Goal: Information Seeking & Learning: Learn about a topic

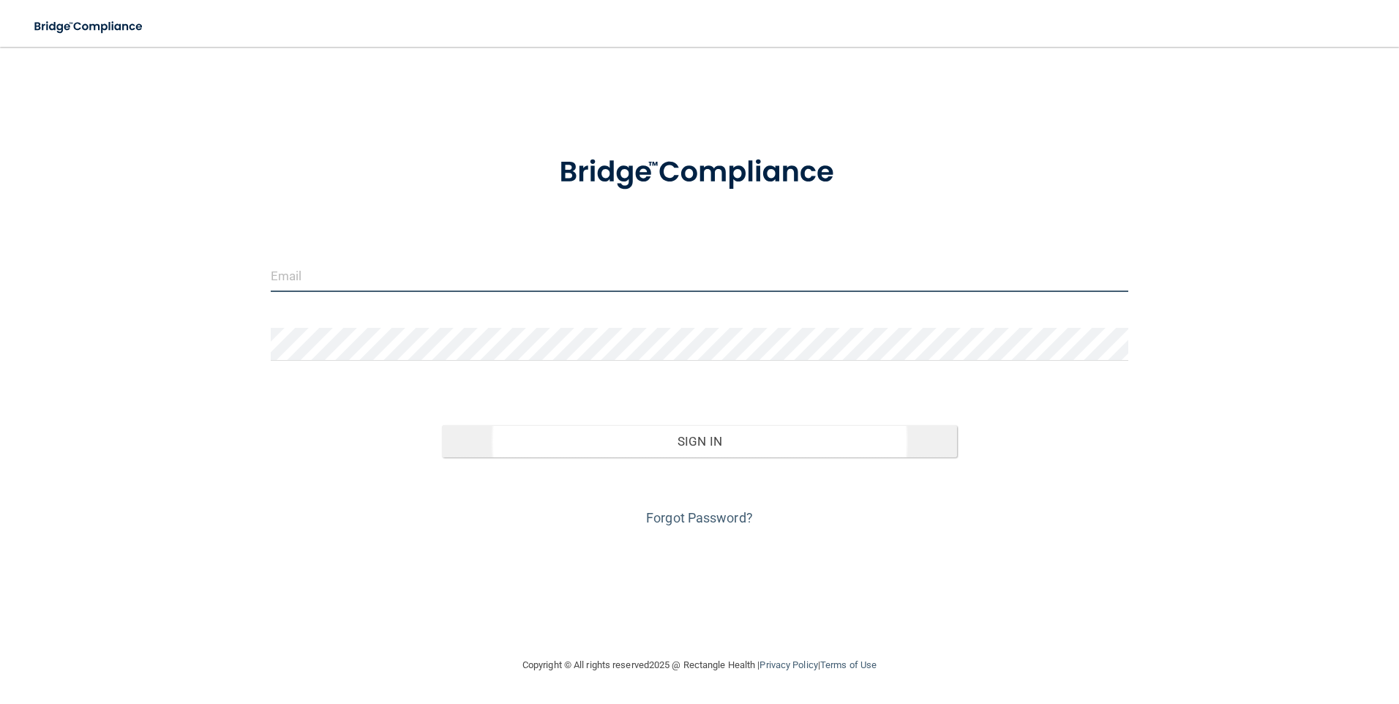
type input "[EMAIL_ADDRESS][DOMAIN_NAME]"
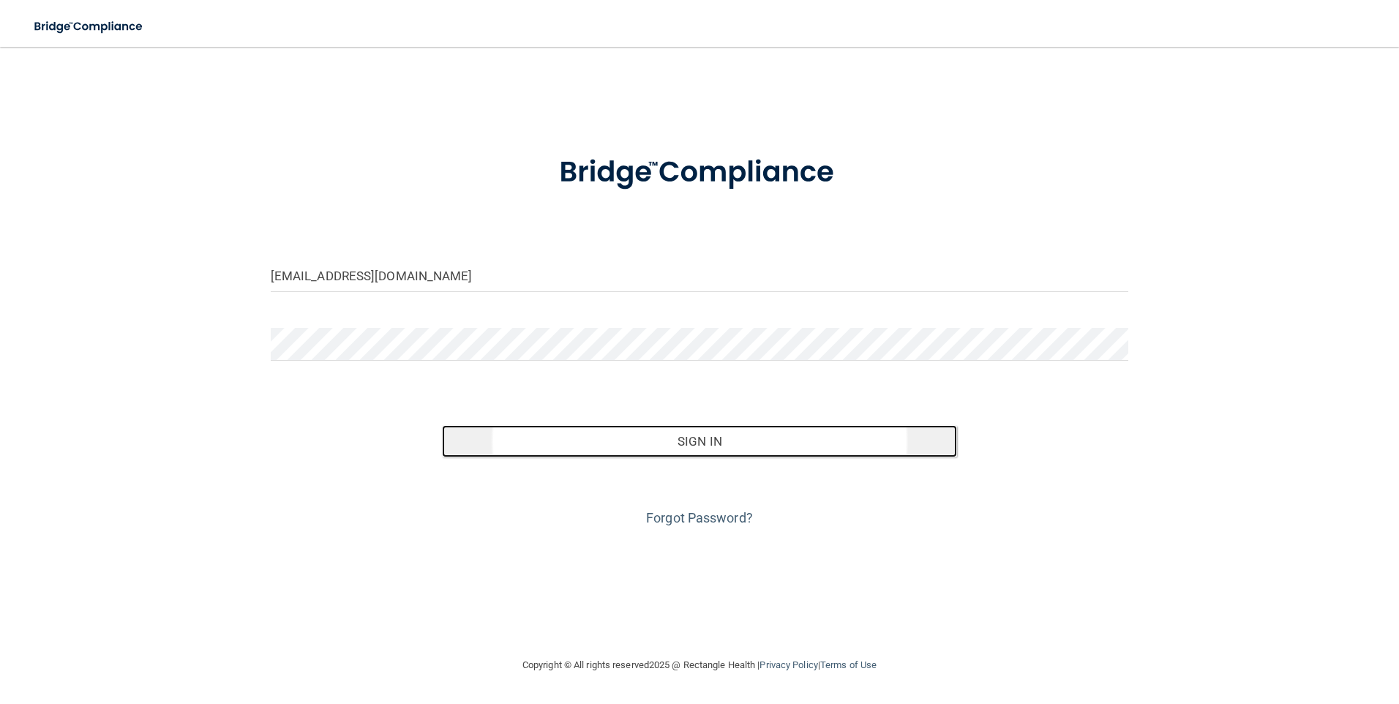
click at [743, 445] on button "Sign In" at bounding box center [699, 441] width 515 height 32
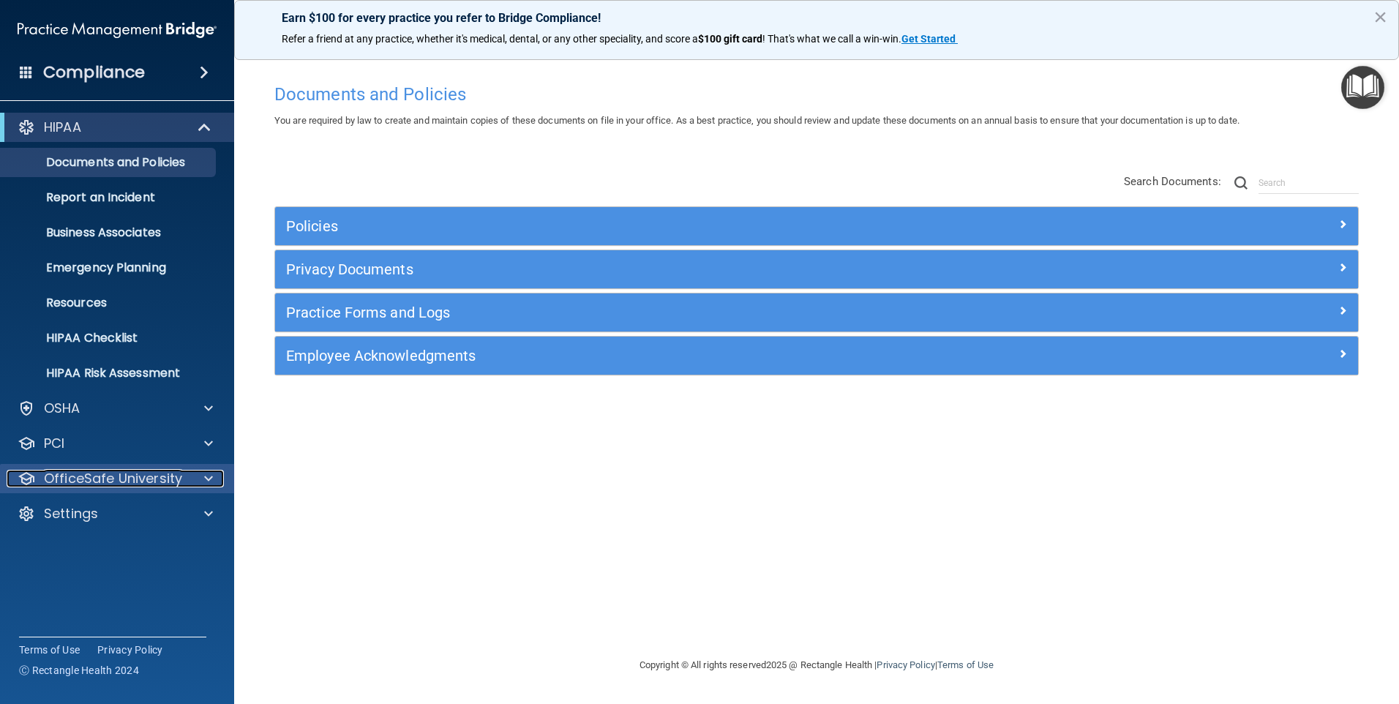
click at [159, 479] on p "OfficeSafe University" at bounding box center [113, 479] width 138 height 18
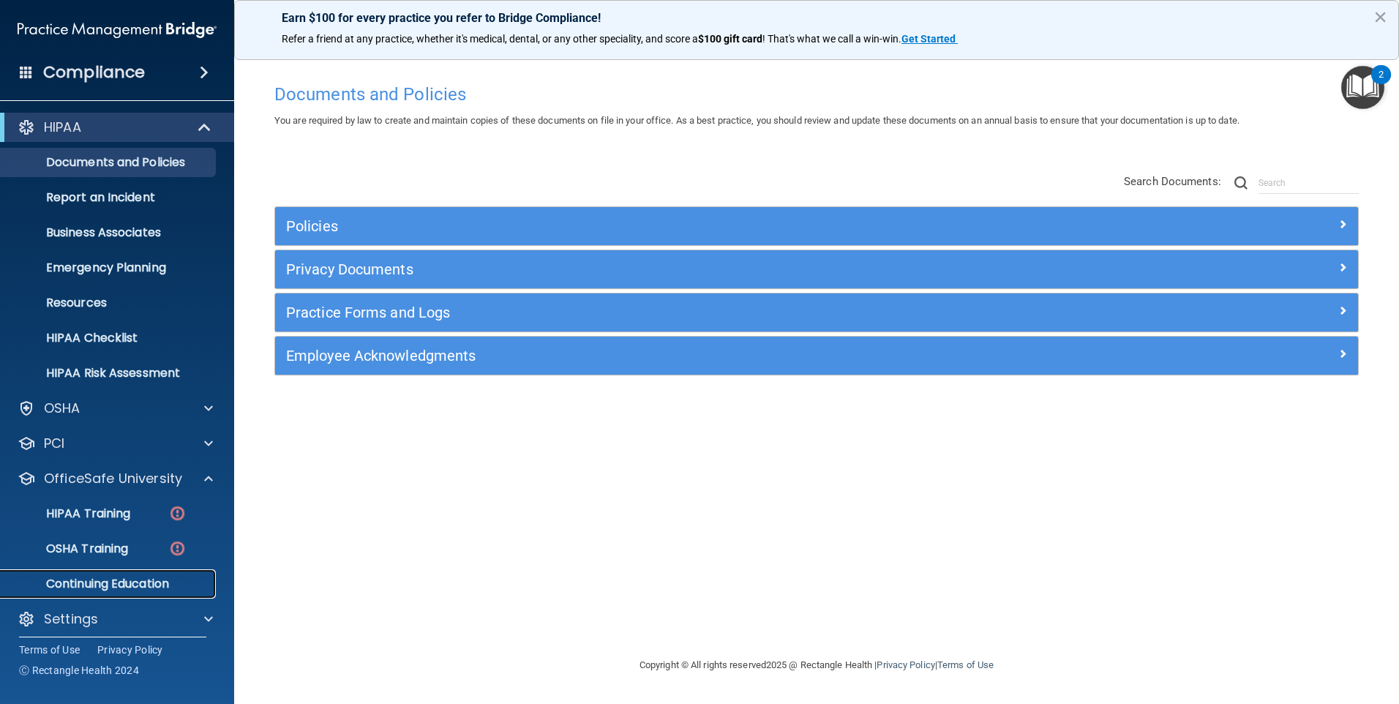
click at [141, 578] on p "Continuing Education" at bounding box center [110, 584] width 200 height 15
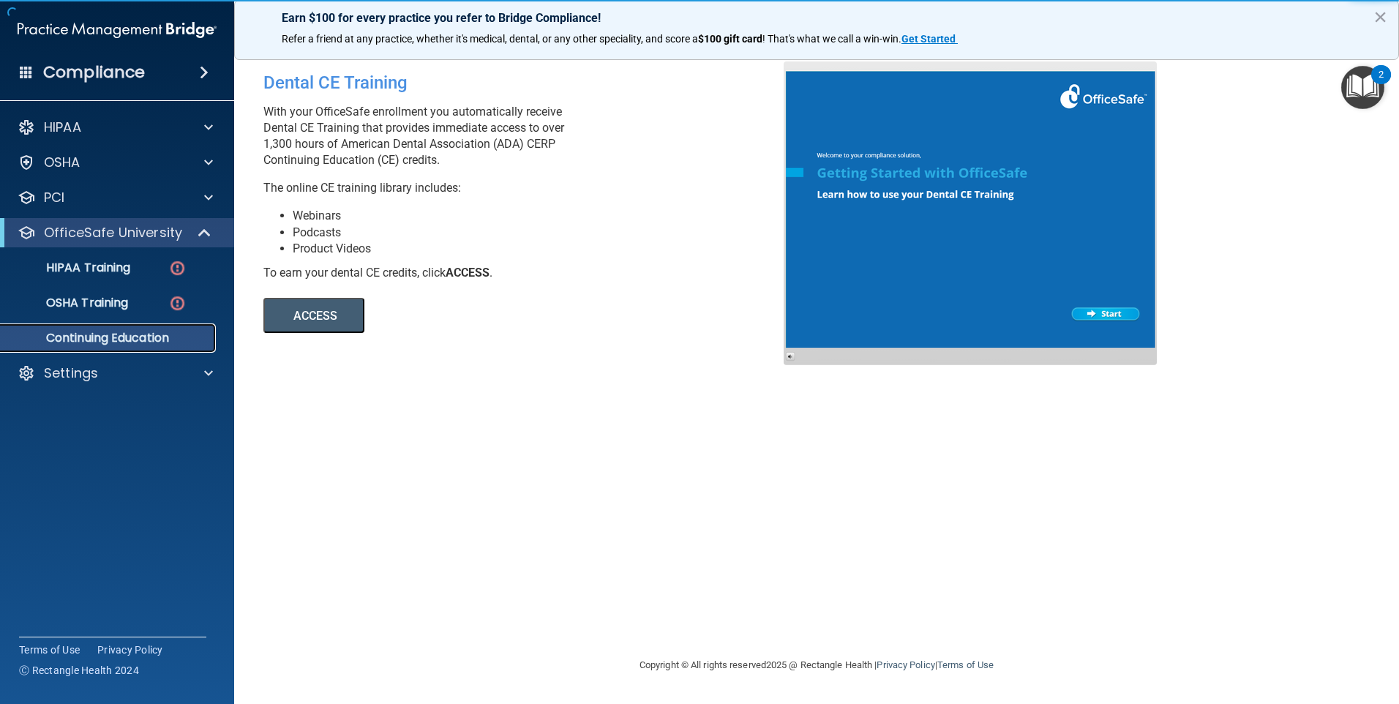
click at [185, 340] on p "Continuing Education" at bounding box center [110, 338] width 200 height 15
click at [164, 338] on p "Continuing Education" at bounding box center [110, 338] width 200 height 15
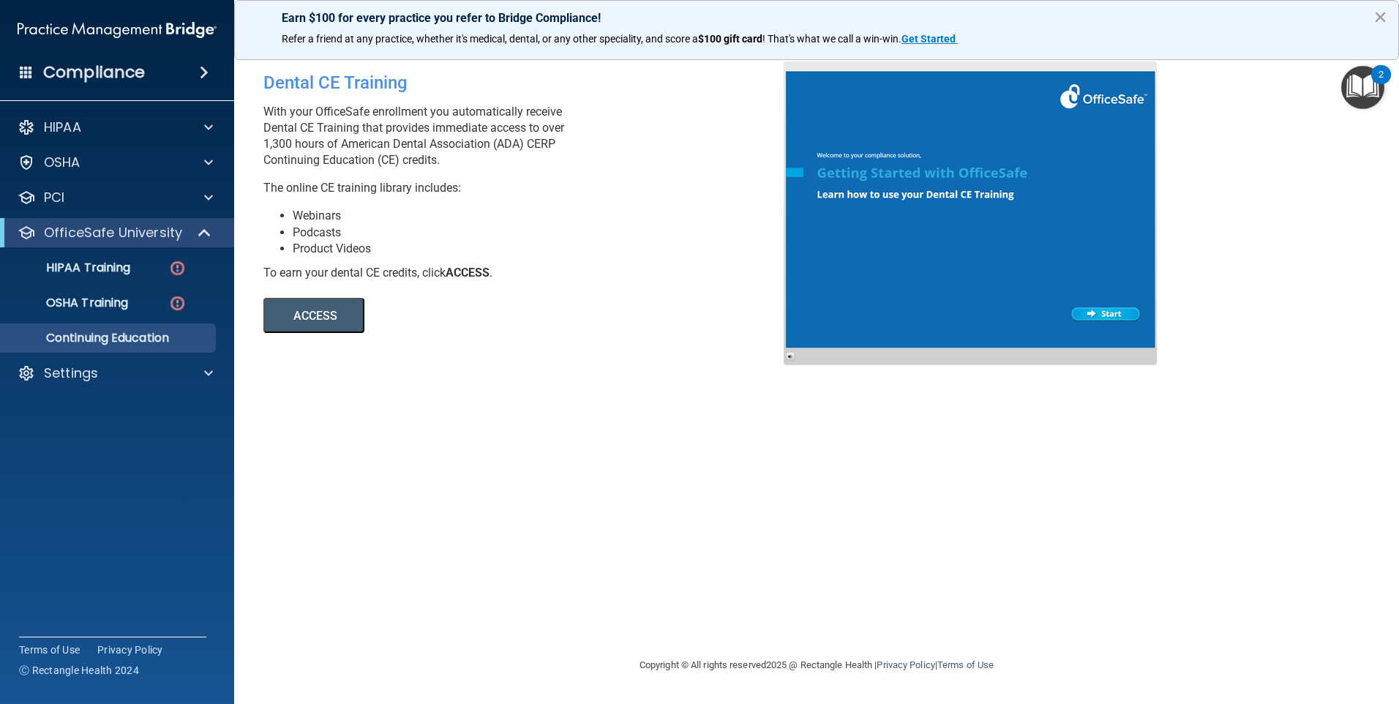
click at [343, 315] on button "ACCESS" at bounding box center [313, 315] width 101 height 35
